Goal: Task Accomplishment & Management: Complete application form

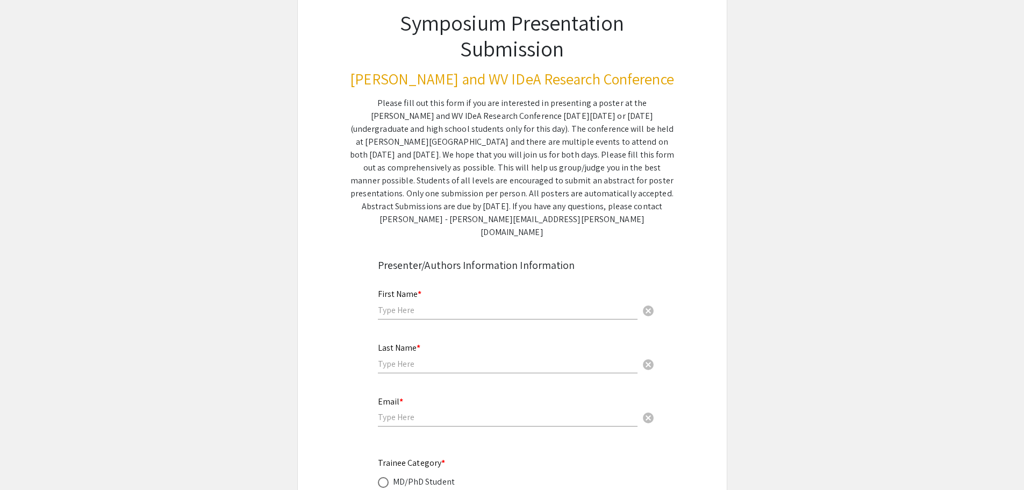
scroll to position [107, 0]
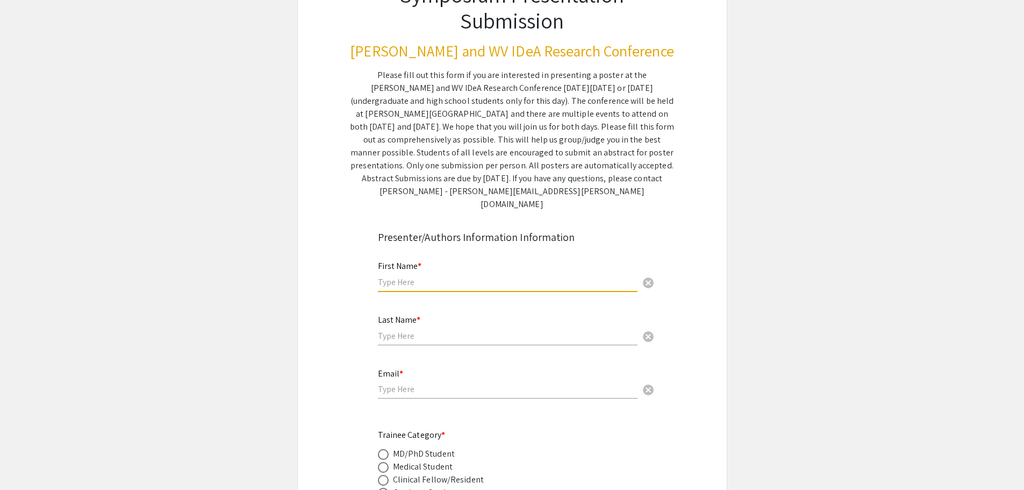
click at [434, 276] on input "text" at bounding box center [508, 281] width 260 height 11
type input "Farrah"
click at [407, 330] on input "text" at bounding box center [508, 335] width 260 height 11
type input "[PERSON_NAME]"
click at [379, 383] on input "email" at bounding box center [508, 388] width 260 height 11
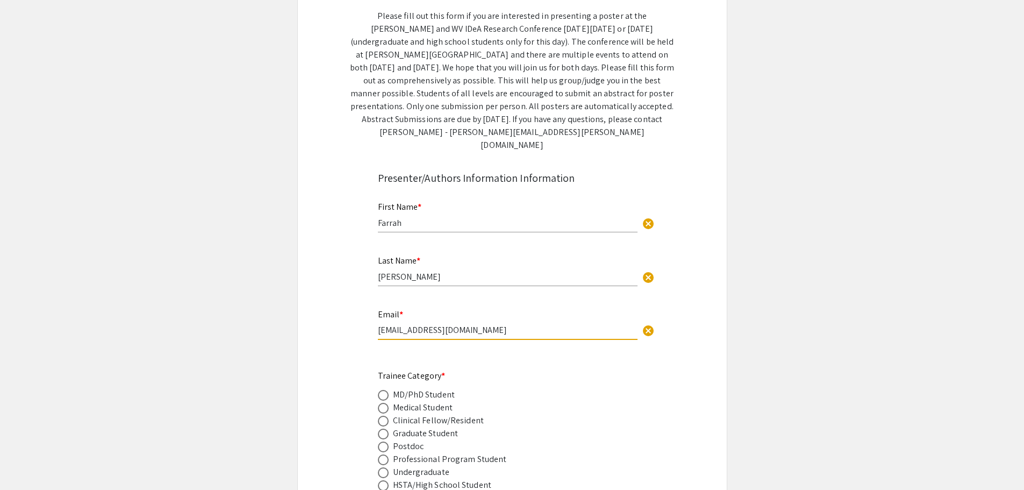
scroll to position [215, 0]
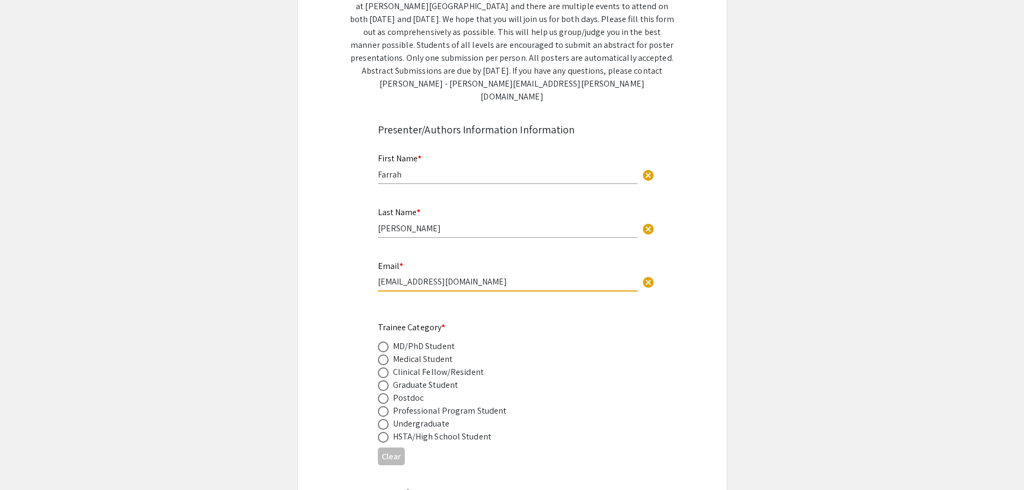
type input "[EMAIL_ADDRESS][DOMAIN_NAME]"
click at [378, 341] on span at bounding box center [383, 346] width 11 height 11
click at [378, 341] on input "radio" at bounding box center [383, 346] width 11 height 11
radio input "true"
click at [386, 380] on span at bounding box center [383, 385] width 11 height 11
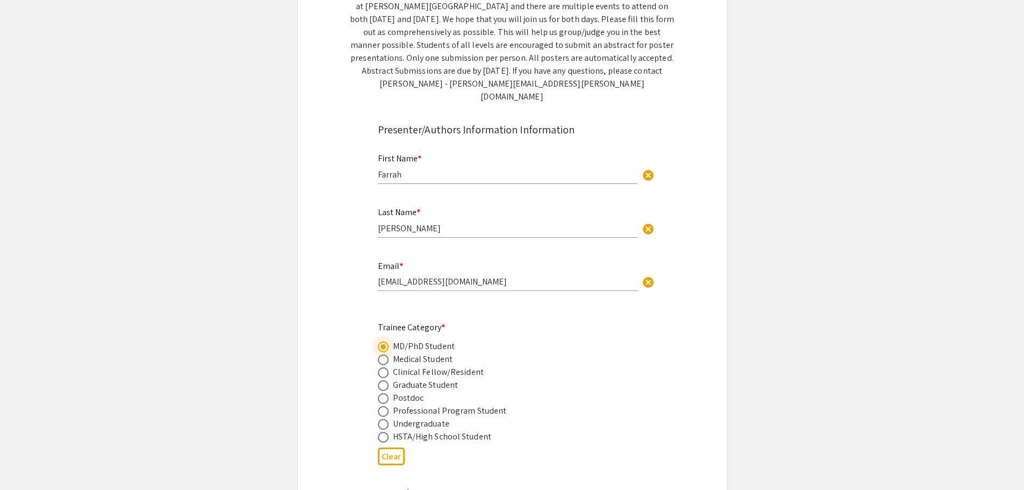
click at [386, 380] on input "radio" at bounding box center [383, 385] width 11 height 11
radio input "true"
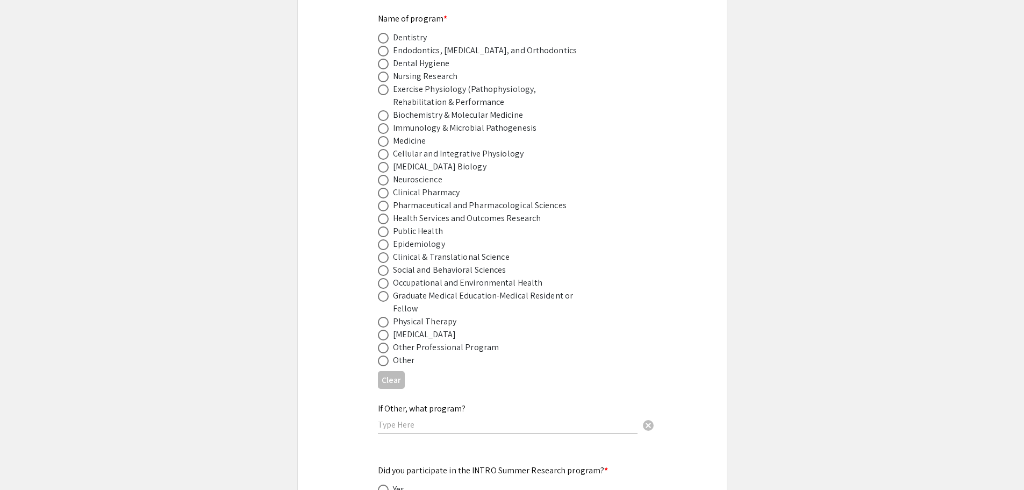
scroll to position [699, 0]
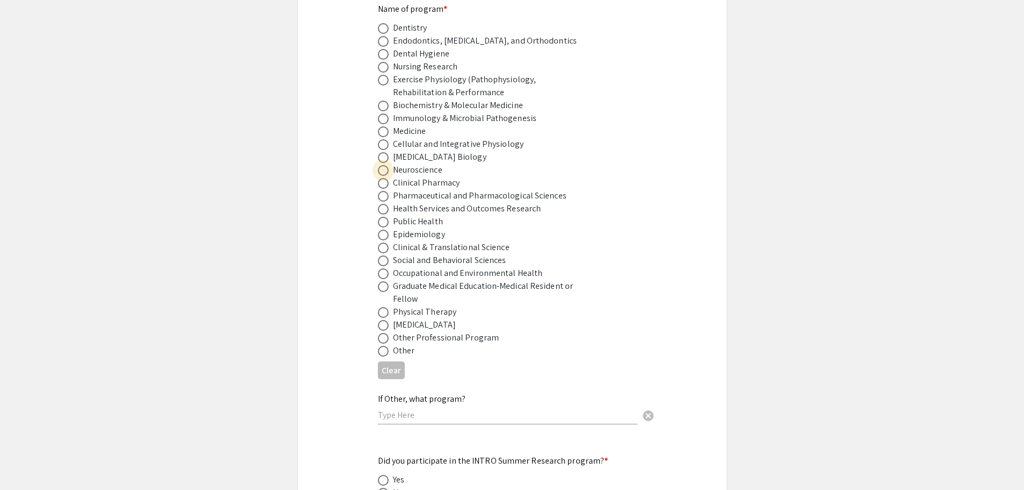
click at [384, 165] on span at bounding box center [383, 170] width 11 height 11
click at [384, 165] on input "radio" at bounding box center [383, 170] width 11 height 11
radio input "true"
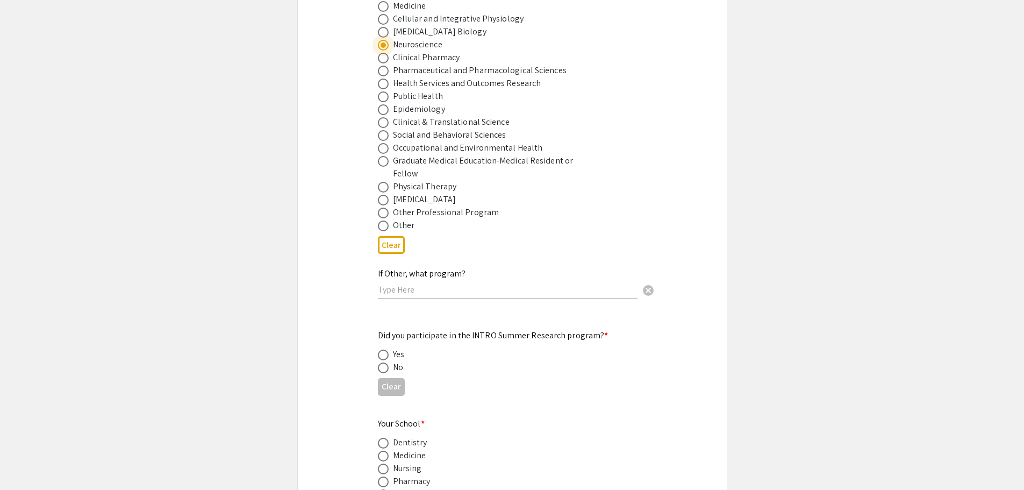
scroll to position [860, 0]
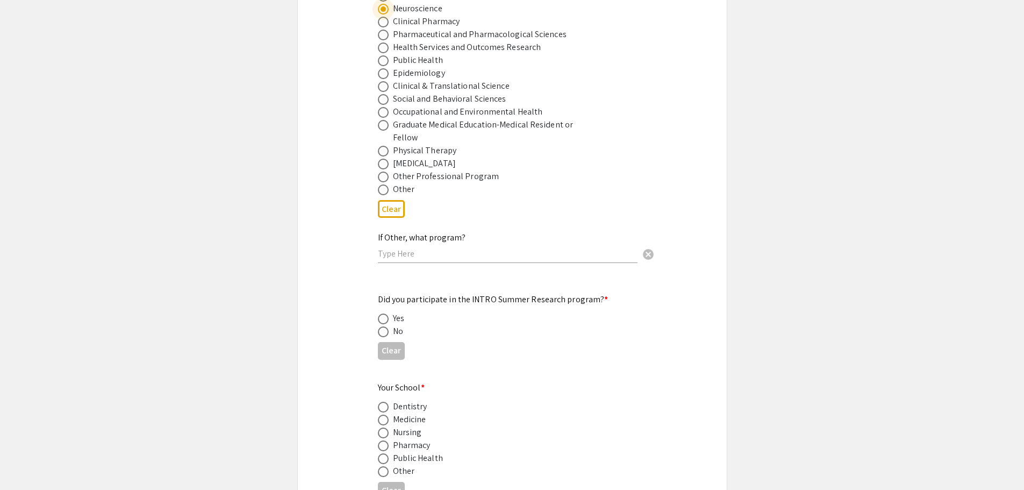
click at [387, 326] on span at bounding box center [383, 331] width 11 height 11
click at [387, 326] on input "radio" at bounding box center [383, 331] width 11 height 11
radio input "true"
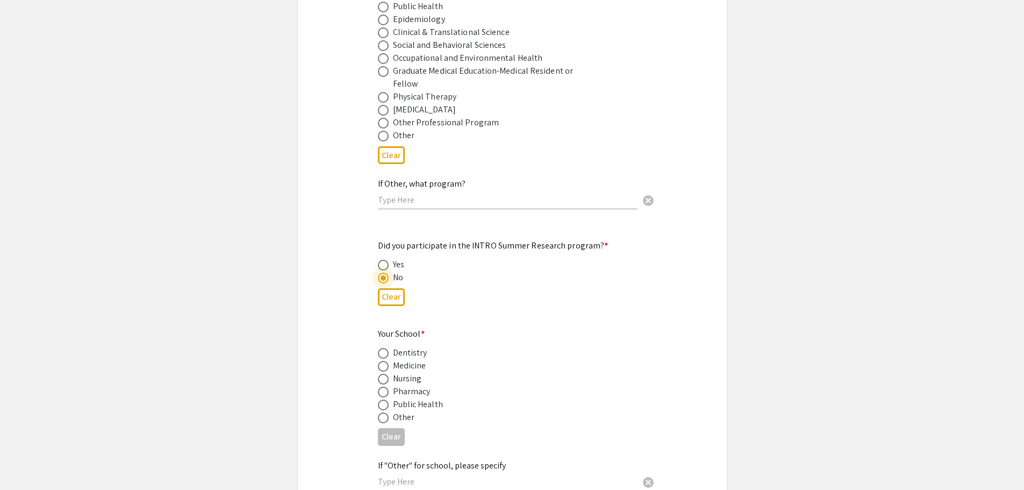
click at [388, 361] on span at bounding box center [383, 366] width 11 height 11
click at [388, 361] on input "radio" at bounding box center [383, 366] width 11 height 11
radio input "true"
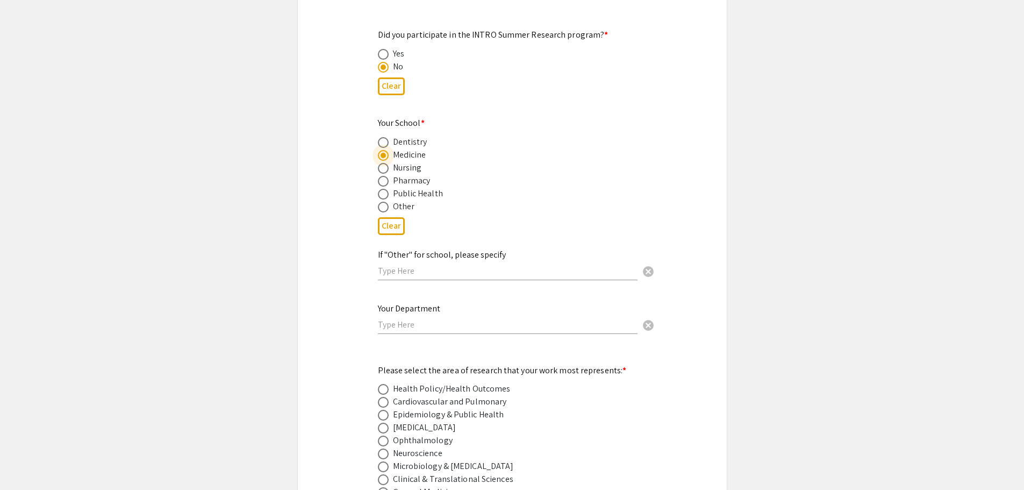
scroll to position [1128, 0]
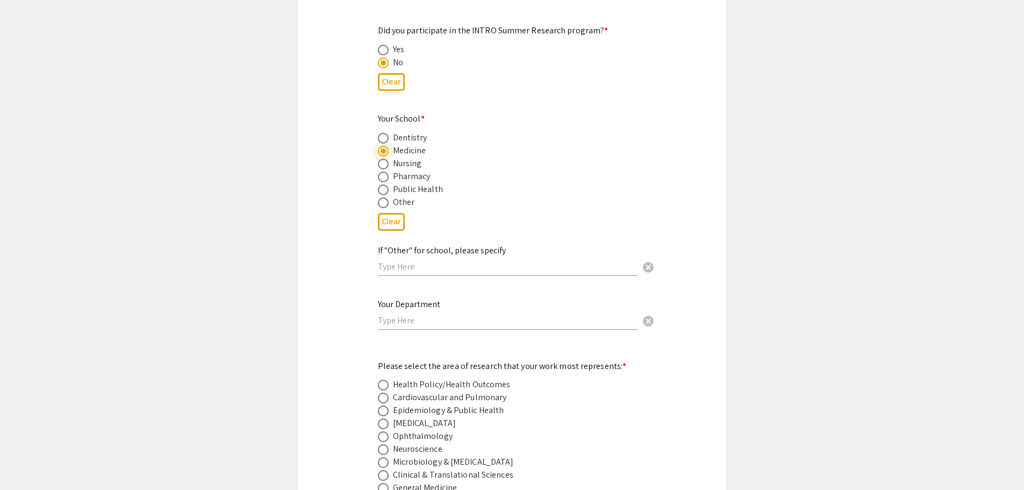
click at [419, 314] on input "text" at bounding box center [508, 319] width 260 height 11
type input "Neuroscience"
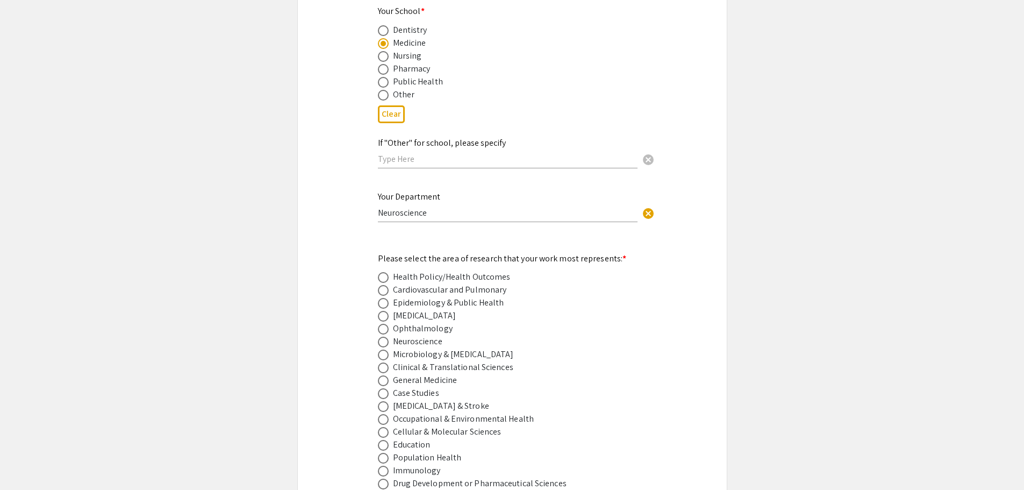
scroll to position [1290, 0]
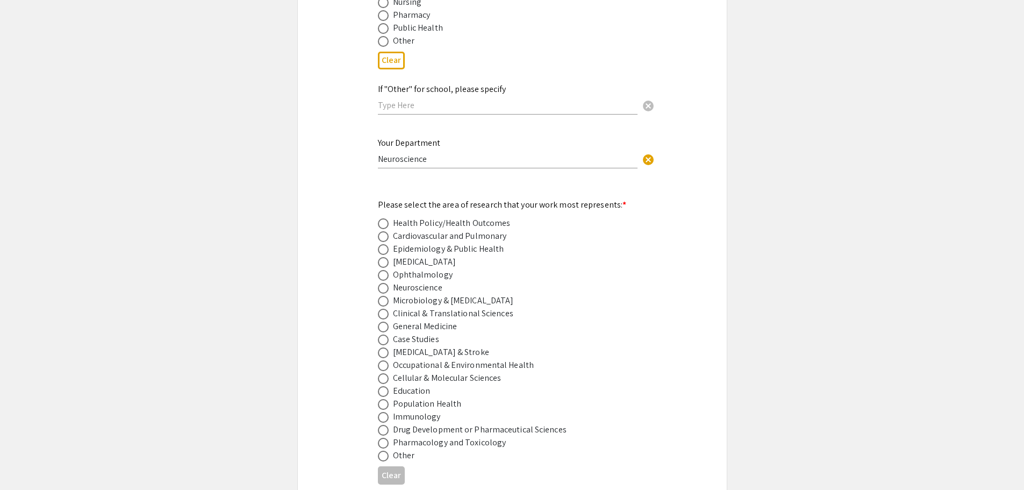
click at [389, 412] on label at bounding box center [385, 417] width 15 height 11
click at [389, 412] on input "radio" at bounding box center [383, 417] width 11 height 11
radio input "true"
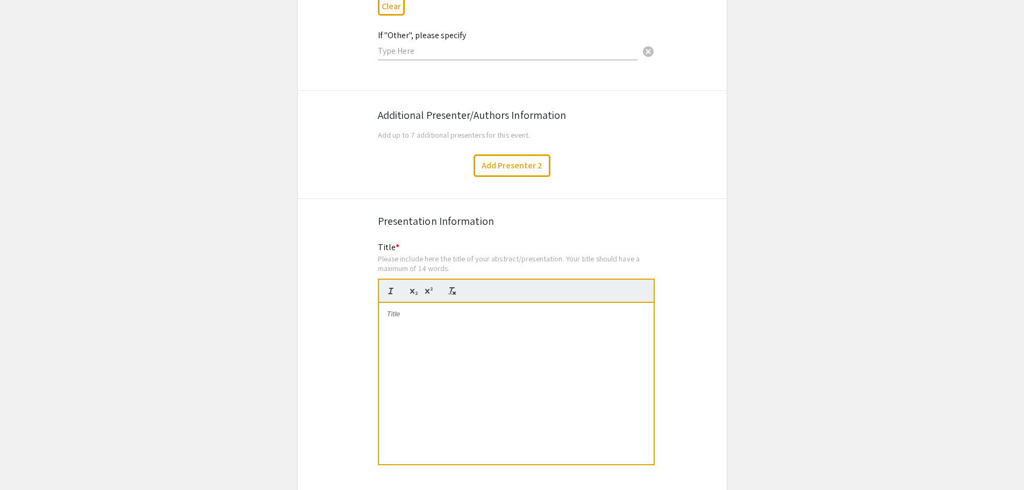
scroll to position [1773, 0]
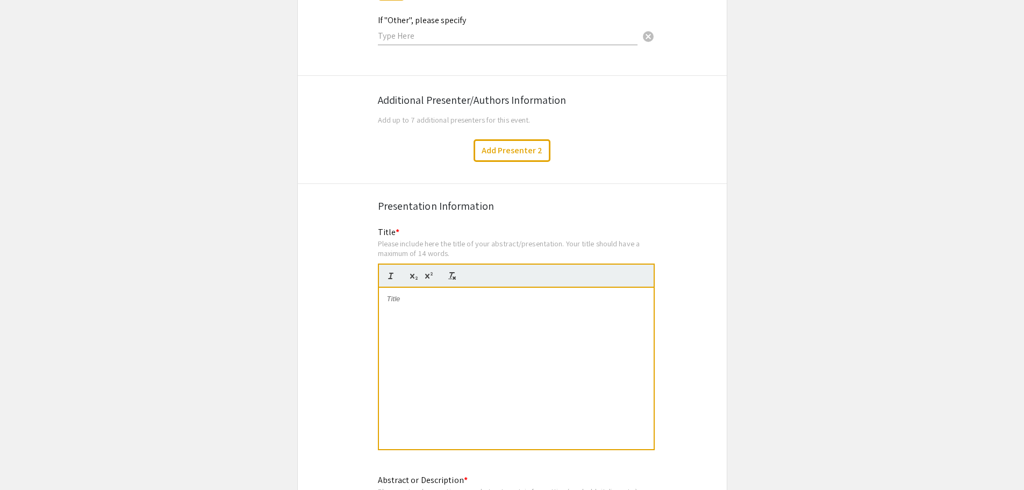
click at [413, 292] on div at bounding box center [516, 367] width 275 height 161
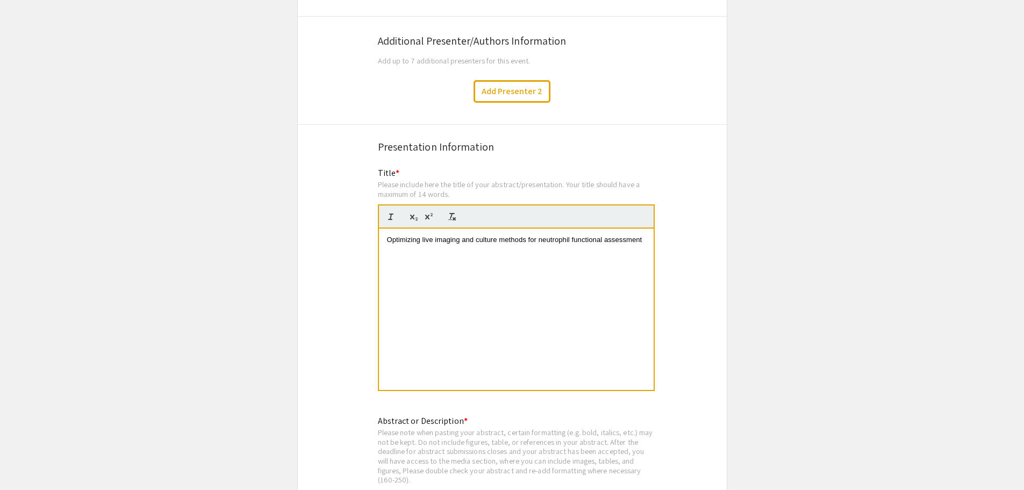
scroll to position [1988, 0]
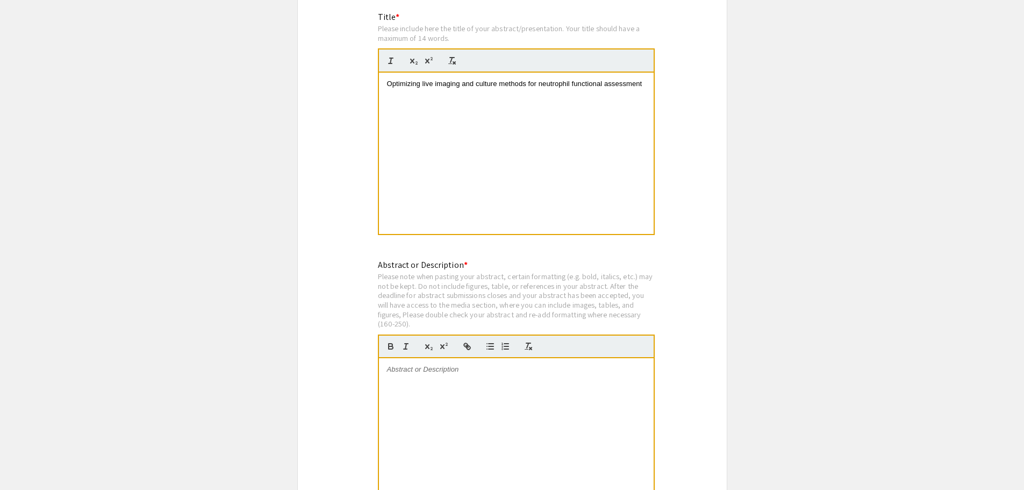
click at [545, 364] on p at bounding box center [516, 369] width 258 height 10
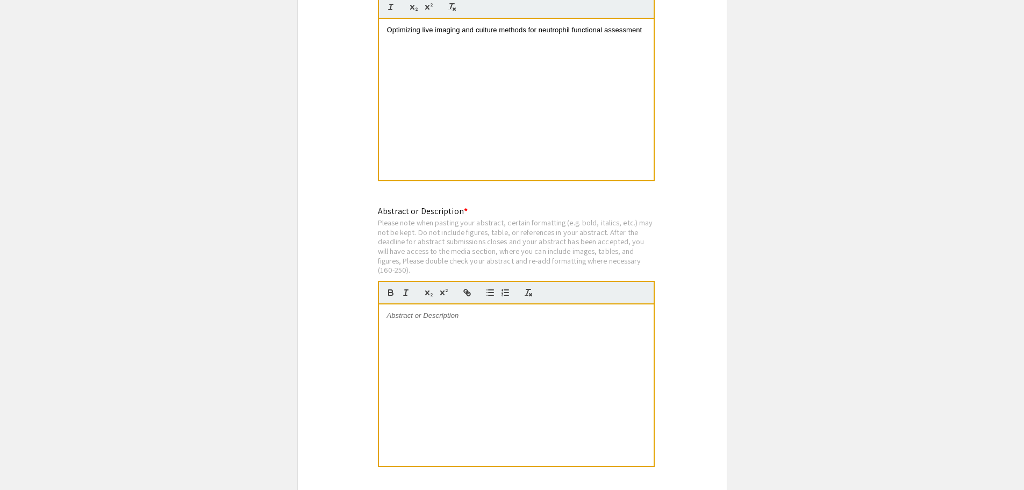
click at [469, 311] on p at bounding box center [516, 316] width 258 height 10
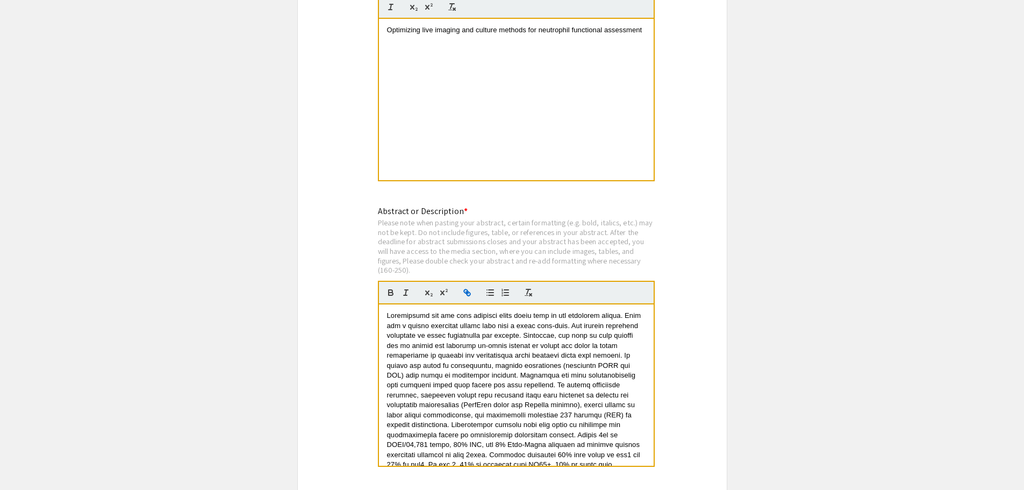
scroll to position [72, 0]
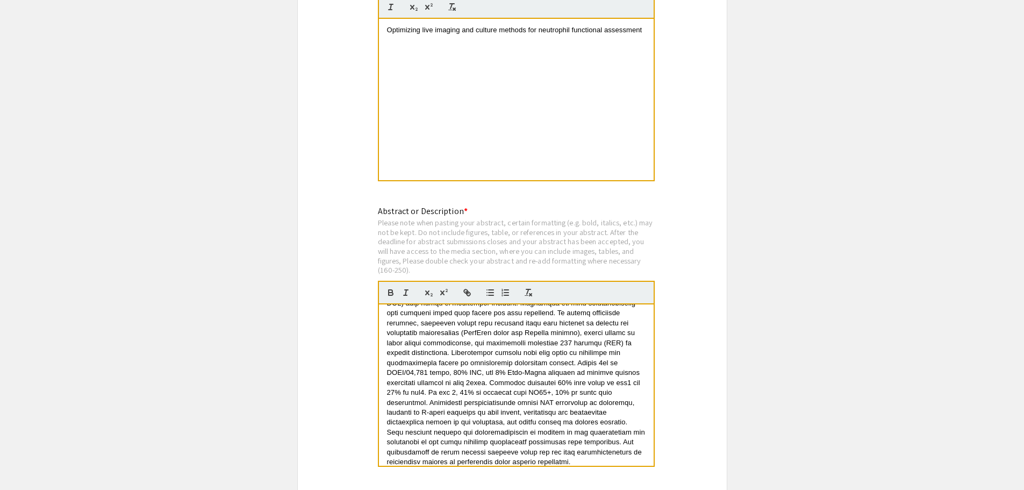
click at [444, 390] on span at bounding box center [517, 352] width 260 height 226
click at [553, 321] on span at bounding box center [517, 352] width 260 height 226
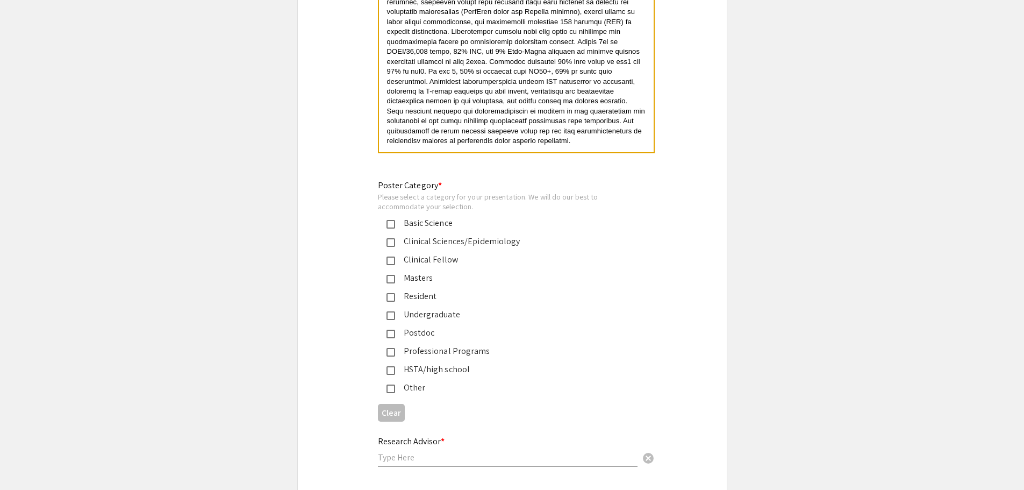
scroll to position [2364, 0]
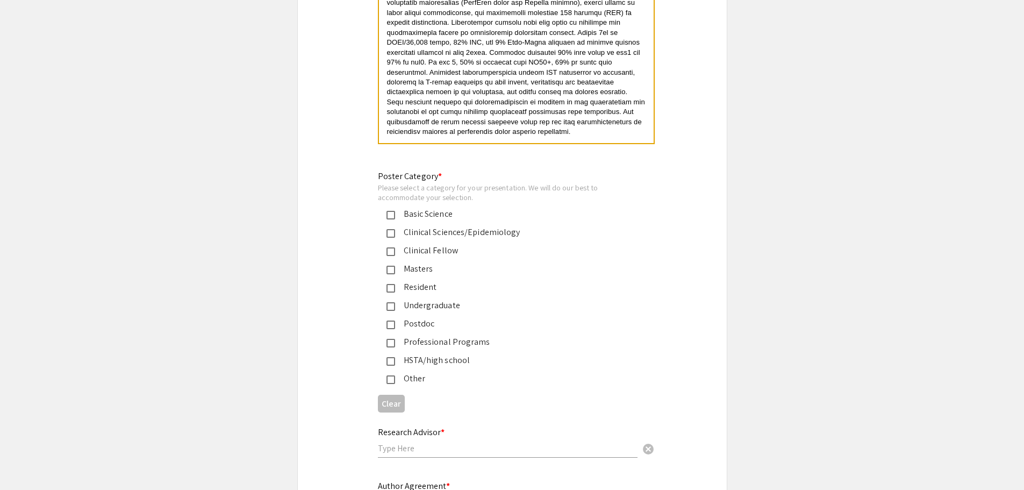
click at [393, 211] on mat-pseudo-checkbox at bounding box center [390, 215] width 9 height 9
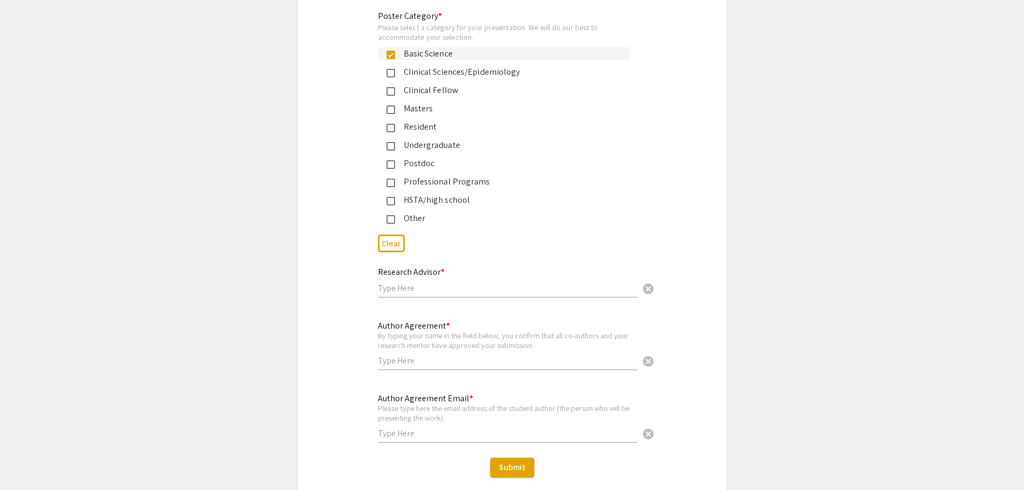
scroll to position [2526, 0]
click at [411, 281] on input "text" at bounding box center [508, 286] width 260 height 11
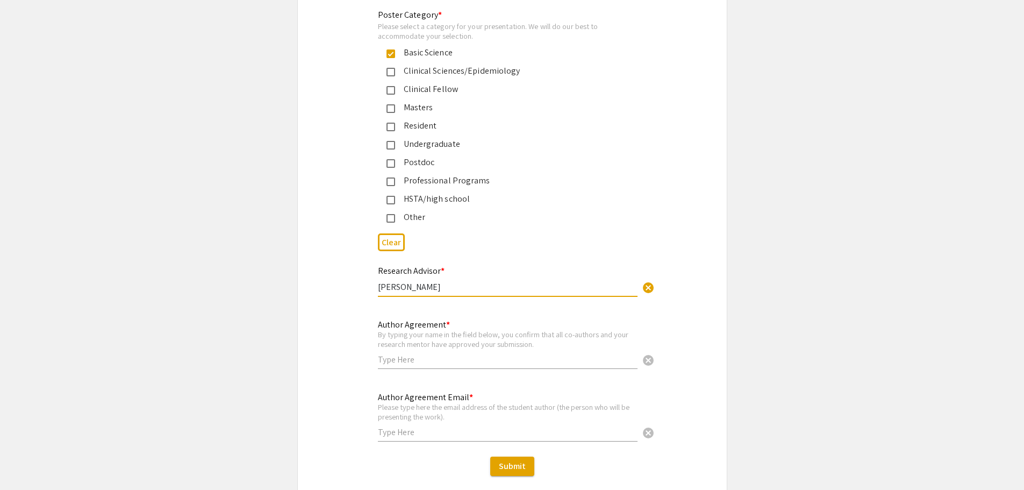
type input "[PERSON_NAME]"
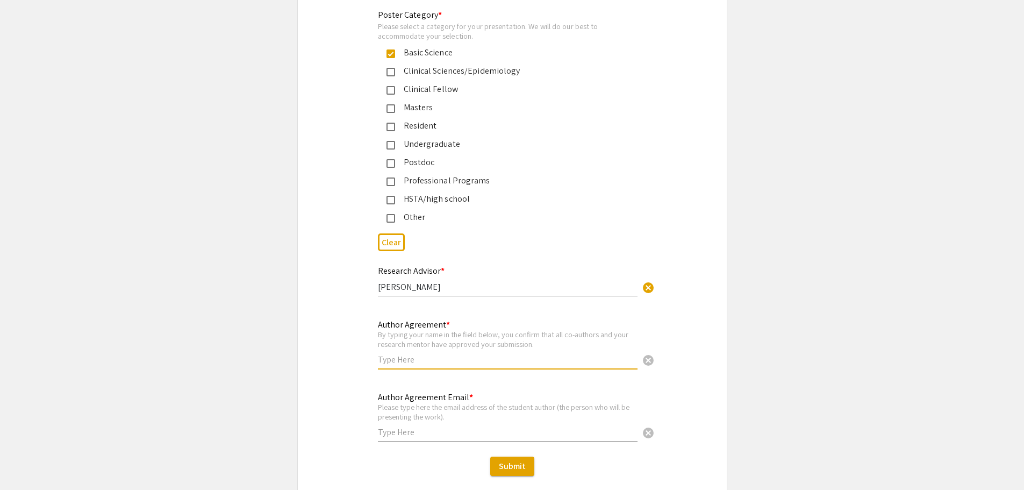
click at [394, 354] on input "text" at bounding box center [508, 359] width 260 height 11
type input "[PERSON_NAME]"
click at [384, 426] on input "text" at bounding box center [508, 431] width 260 height 11
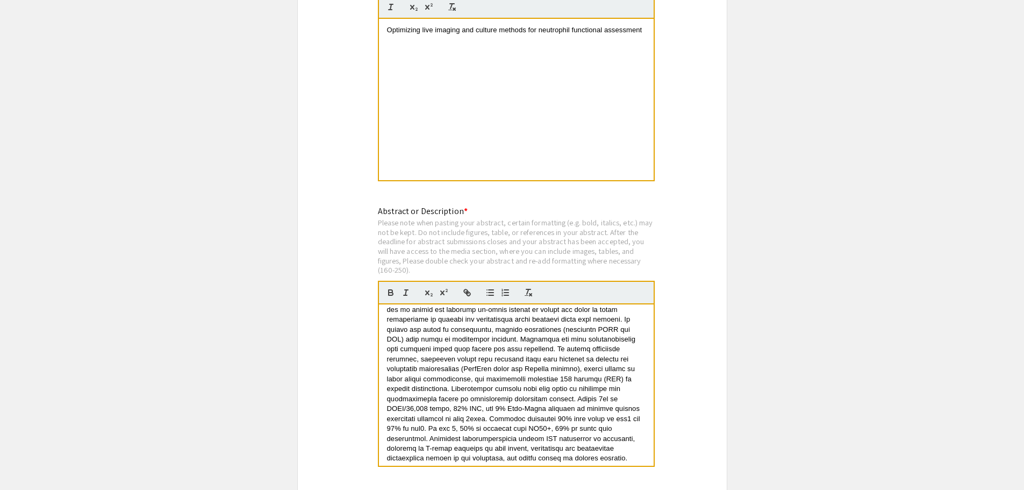
scroll to position [54, 0]
type input "[EMAIL_ADDRESS][DOMAIN_NAME]"
click at [567, 395] on span at bounding box center [517, 370] width 260 height 226
click at [473, 393] on p at bounding box center [516, 371] width 258 height 228
click at [472, 398] on span at bounding box center [517, 370] width 260 height 226
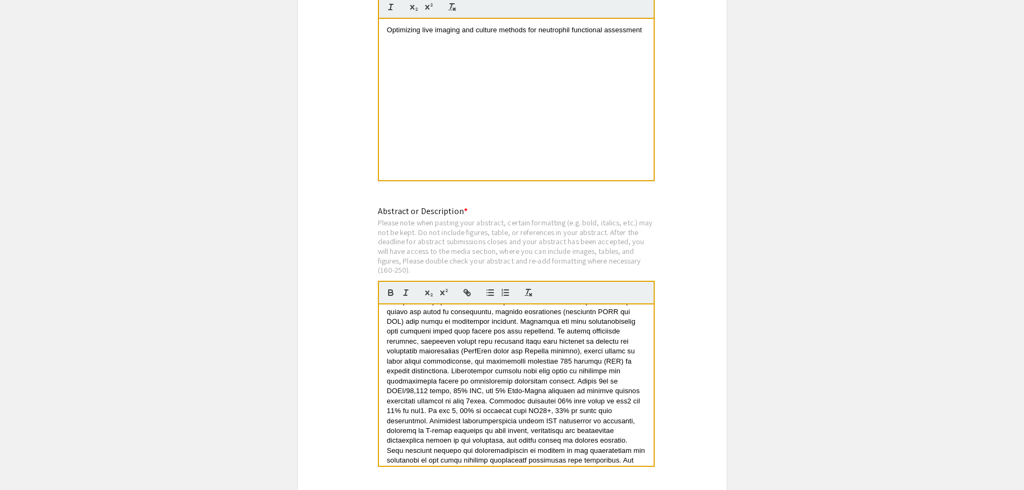
click at [510, 417] on span at bounding box center [517, 370] width 260 height 226
